Goal: Information Seeking & Learning: Find specific fact

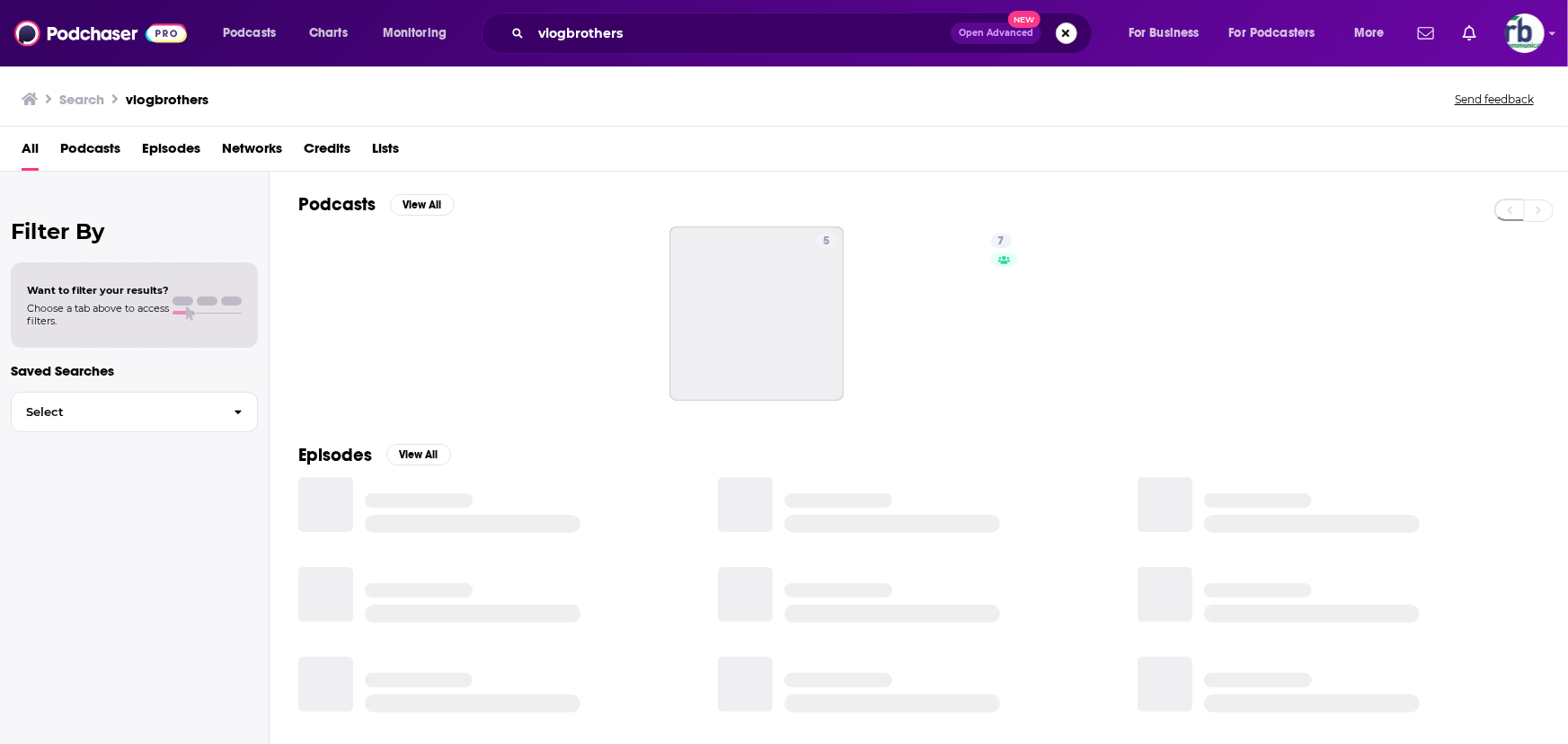
click at [1061, 31] on button "Search podcasts, credits, & more..." at bounding box center [1066, 33] width 21 height 21
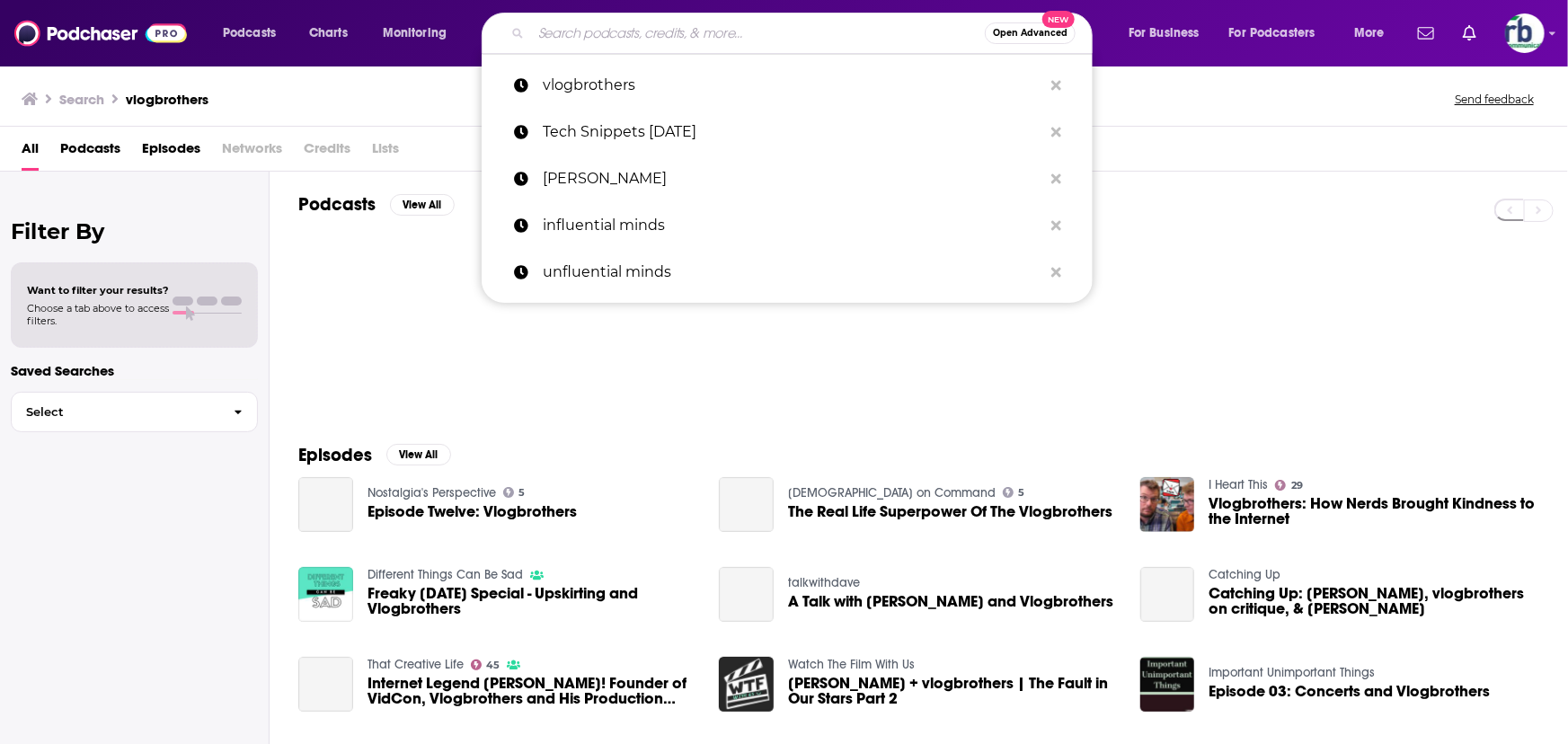
paste input "Social Venture Podcast with [PERSON_NAME]"
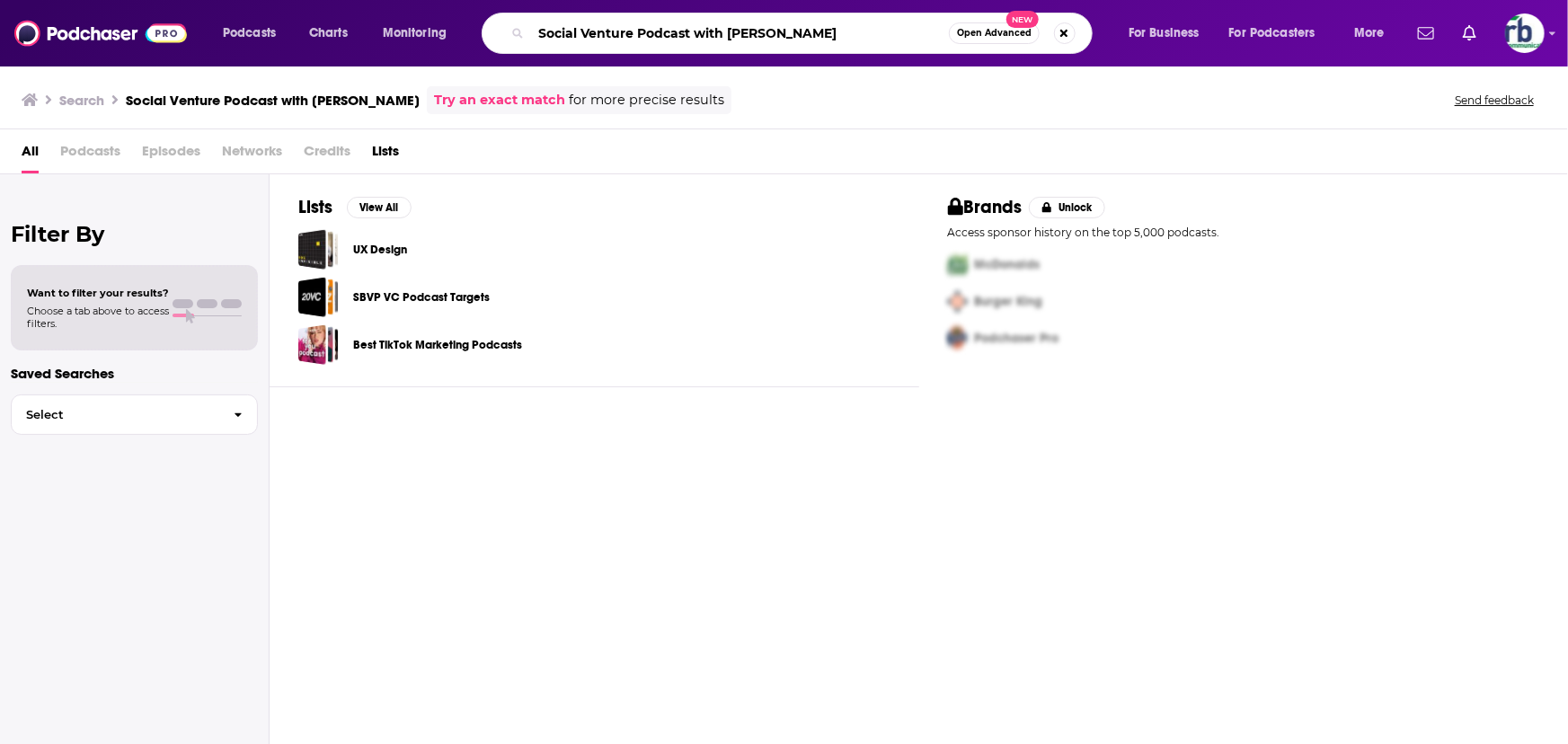
drag, startPoint x: 698, startPoint y: 34, endPoint x: 982, endPoint y: 36, distance: 284.0
click at [1099, 31] on div "Social Venture Podcast with [PERSON_NAME] Open Advanced New" at bounding box center [804, 33] width 611 height 42
click at [838, 47] on div "Social Venture Podcast with [PERSON_NAME] Open Advanced New" at bounding box center [787, 33] width 611 height 42
drag, startPoint x: 844, startPoint y: 34, endPoint x: 640, endPoint y: 31, distance: 204.0
click at [640, 31] on input "Social Venture Podcast with [PERSON_NAME]" at bounding box center [739, 33] width 418 height 29
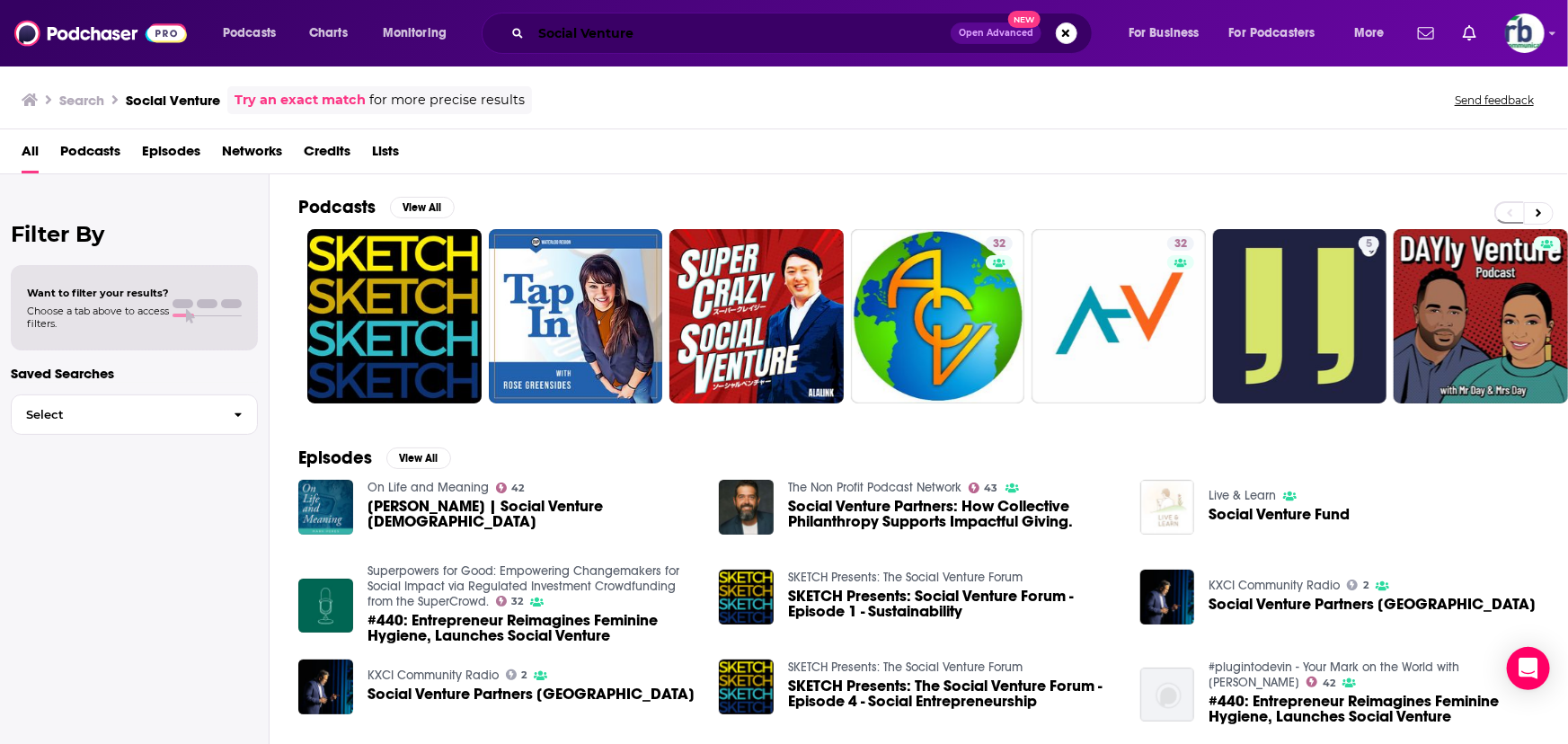
click at [674, 33] on input "Social Venture" at bounding box center [740, 33] width 420 height 29
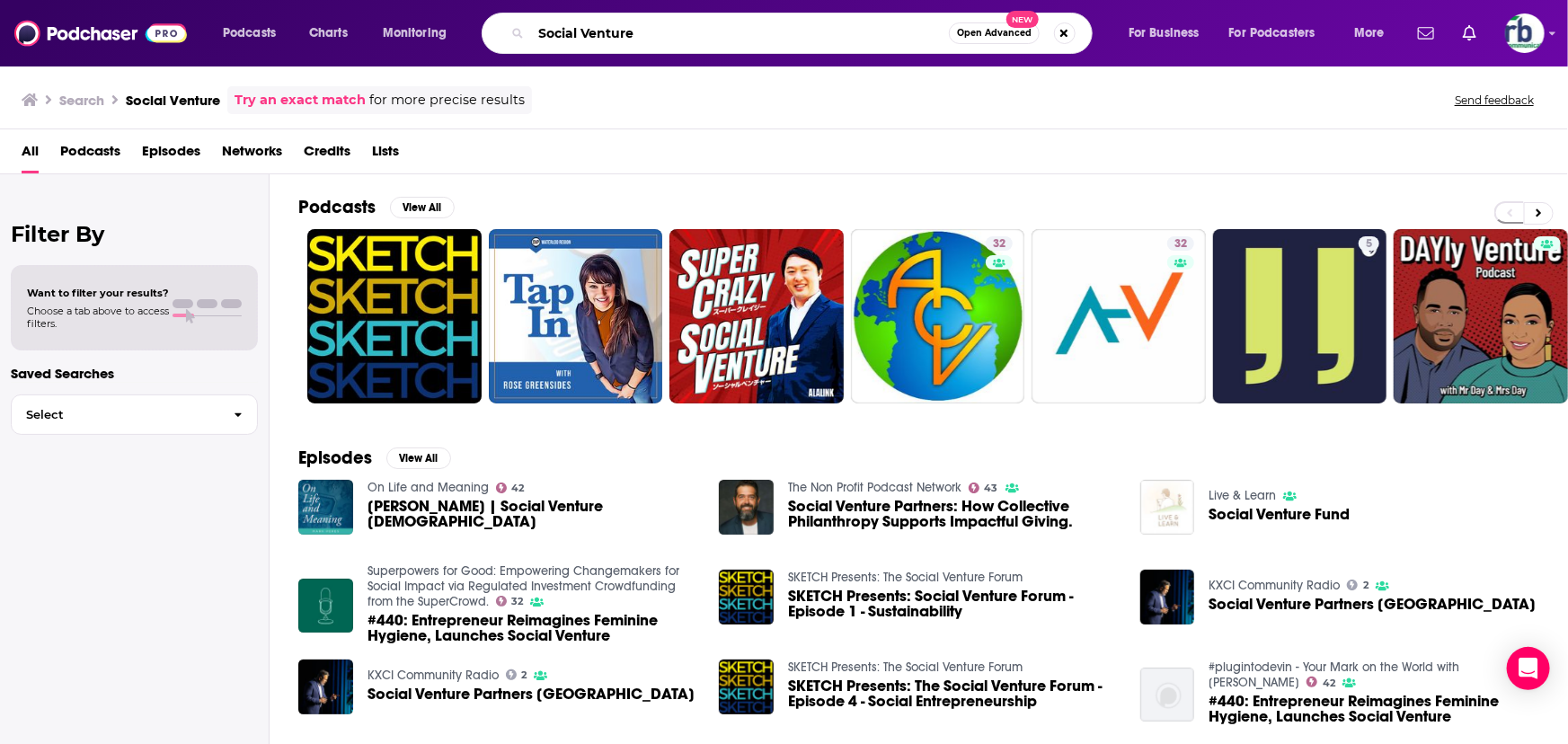
click at [685, 28] on input "Social Venture" at bounding box center [739, 33] width 418 height 29
paste input "Social Venture Podcast with [PERSON_NAME]"
drag, startPoint x: 386, startPoint y: 23, endPoint x: -470, endPoint y: 11, distance: 856.1
click at [0, 11] on html "Podcasts Charts Monitoring Social Venture Social Venture Podcast with [PERSON_N…" at bounding box center [784, 372] width 1568 height 744
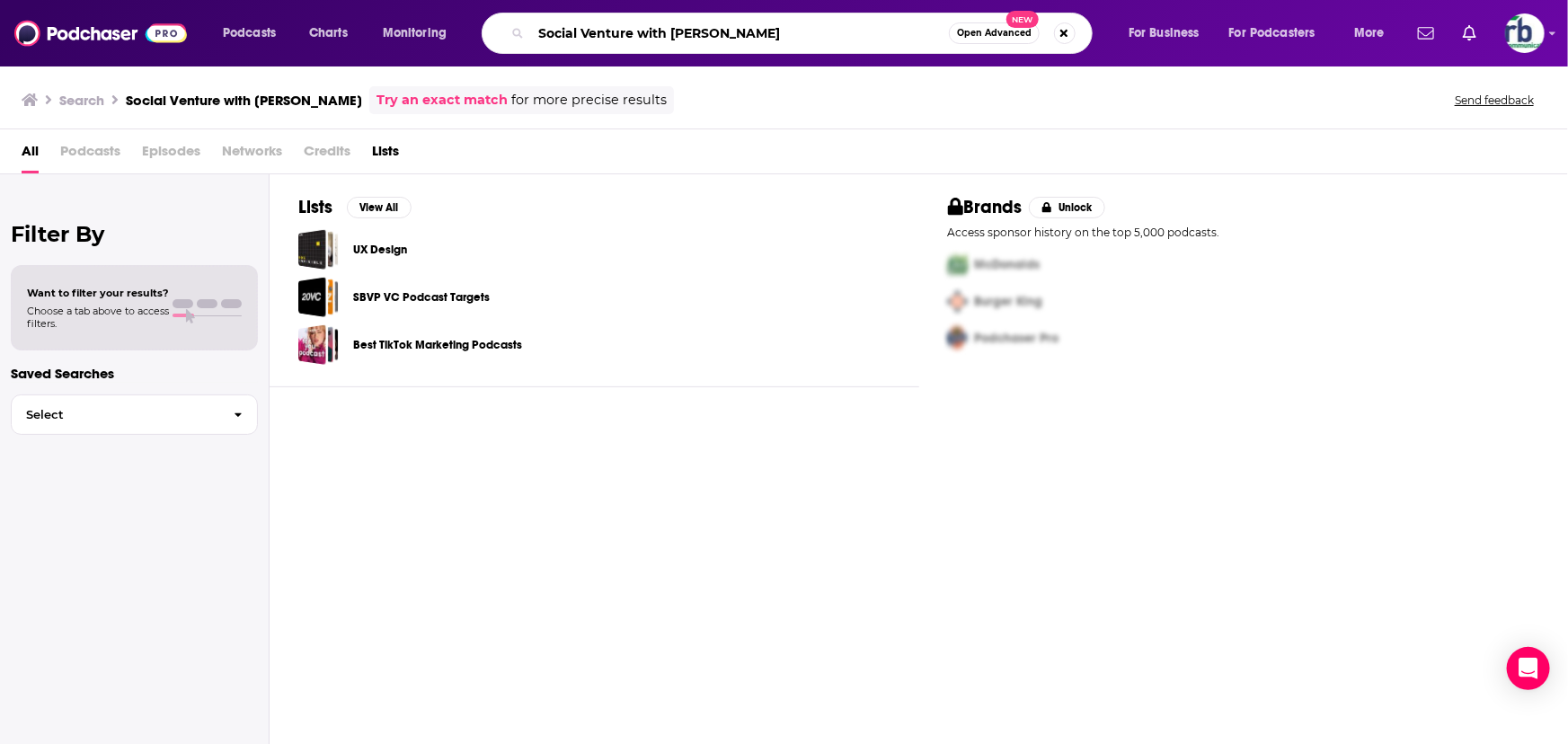
drag, startPoint x: 668, startPoint y: 32, endPoint x: 43, endPoint y: -9, distance: 626.3
click at [43, 0] on html "Podcasts Charts Monitoring Social Venture with [PERSON_NAME] Open Advanced New …" at bounding box center [784, 372] width 1568 height 744
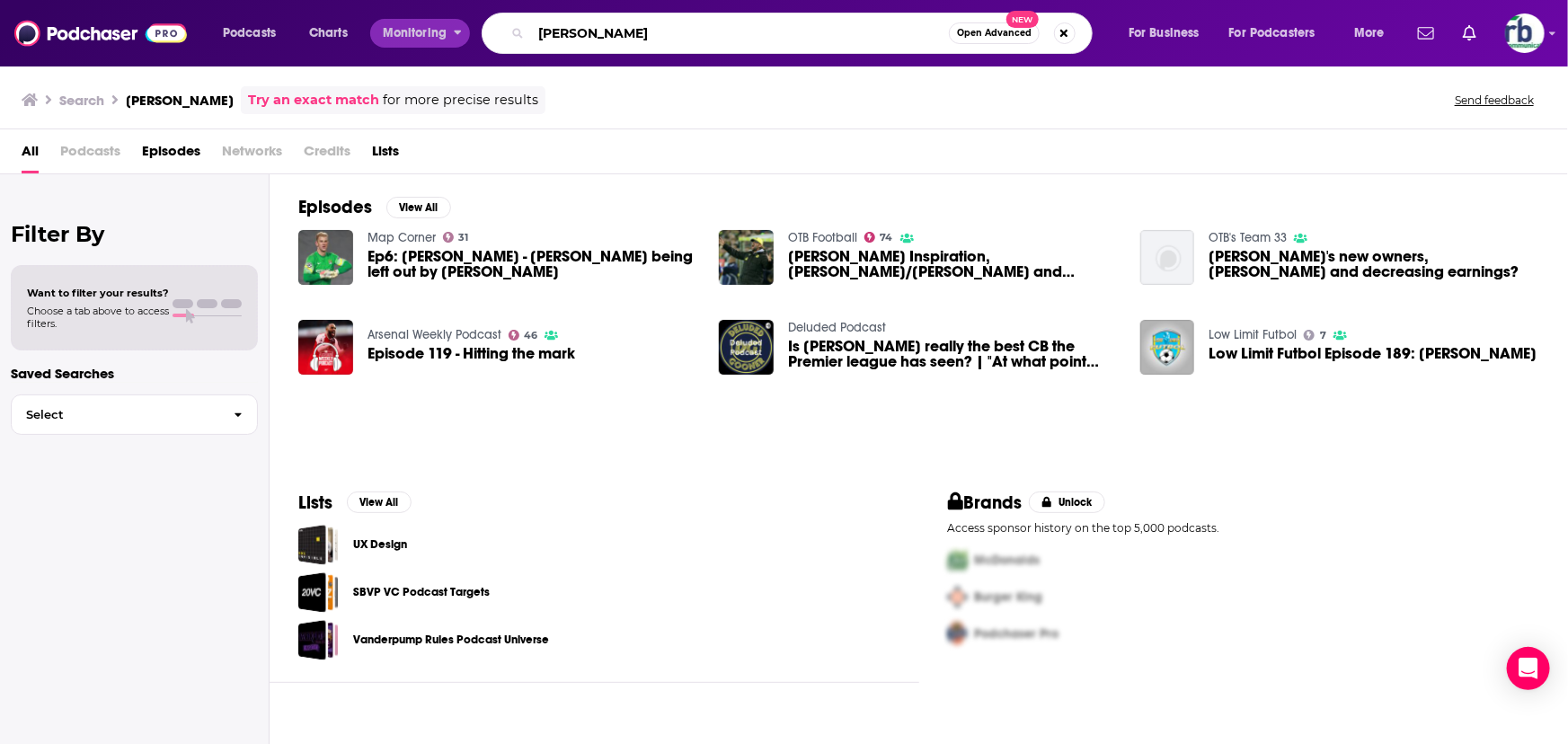
drag, startPoint x: 679, startPoint y: 36, endPoint x: 388, endPoint y: 30, distance: 291.1
click at [388, 30] on div "Podcasts Charts Monitoring [PERSON_NAME] Open Advanced New For Business For Pod…" at bounding box center [805, 33] width 1191 height 42
paste input "Social Venture Podcast with"
click at [634, 31] on input "Social Venture Podcast with [PERSON_NAME]" at bounding box center [739, 33] width 418 height 29
drag, startPoint x: 637, startPoint y: 31, endPoint x: 692, endPoint y: 26, distance: 55.2
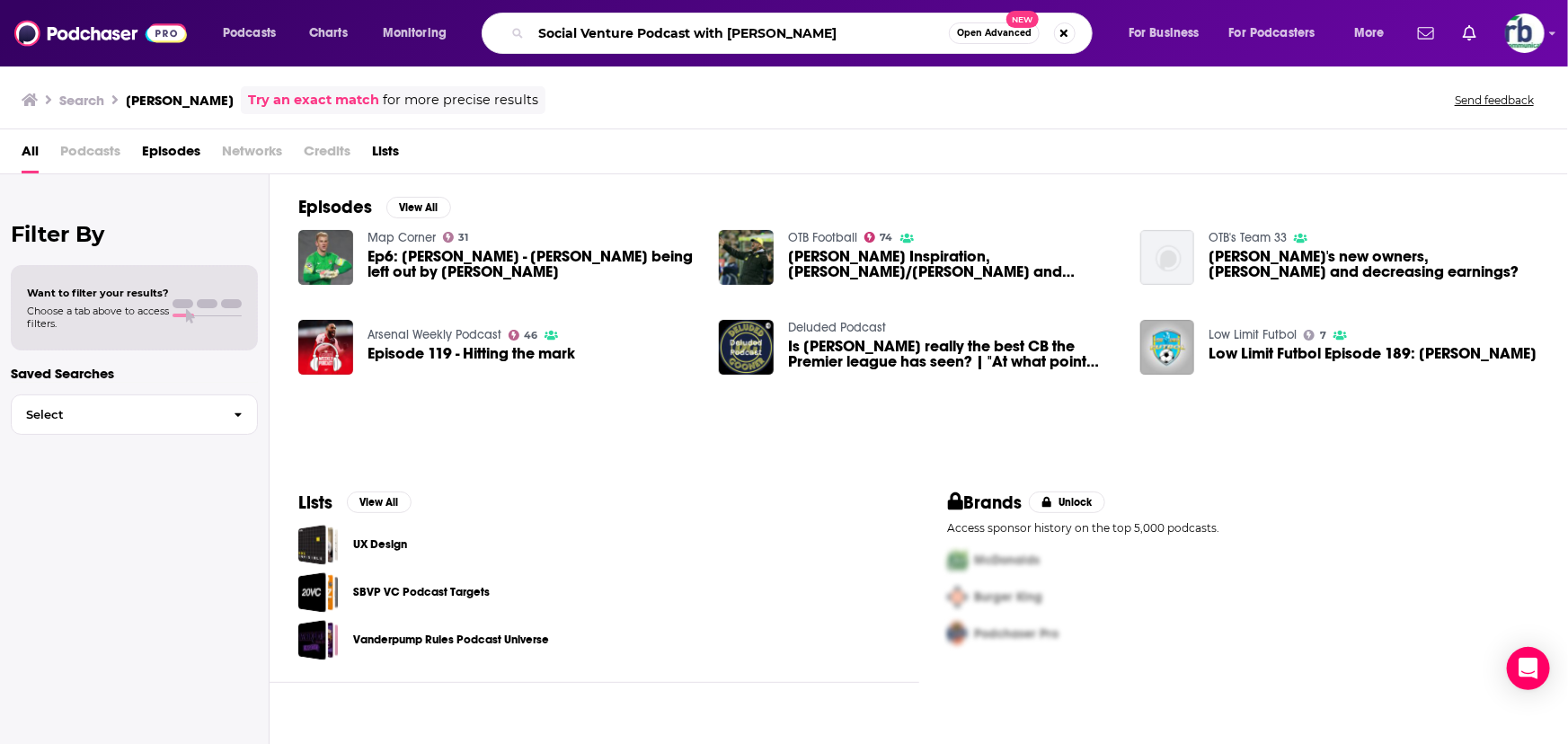
click at [692, 26] on input "Social Venture Podcast with [PERSON_NAME]" at bounding box center [739, 33] width 418 height 29
type input "Social Venture with [PERSON_NAME]"
